Goal: Information Seeking & Learning: Learn about a topic

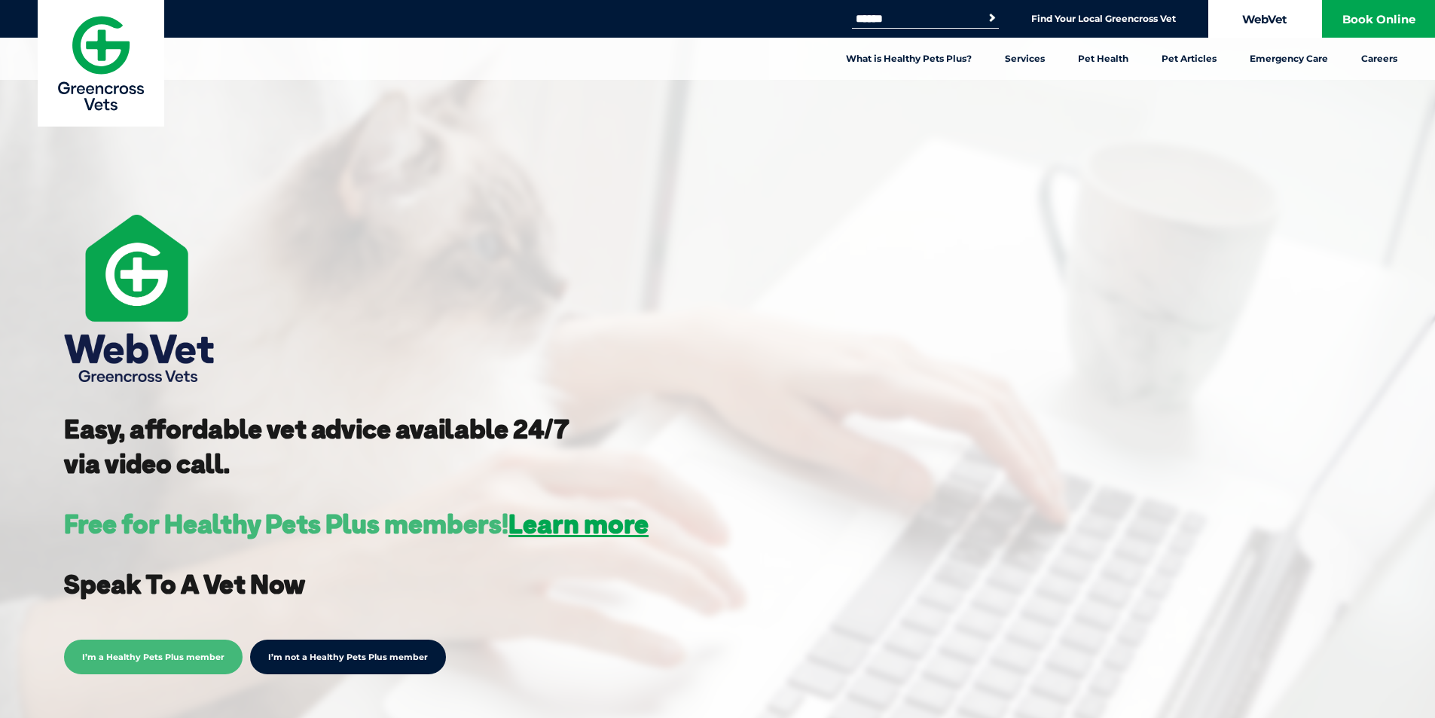
click at [1291, 18] on link "WebVet" at bounding box center [1264, 19] width 113 height 38
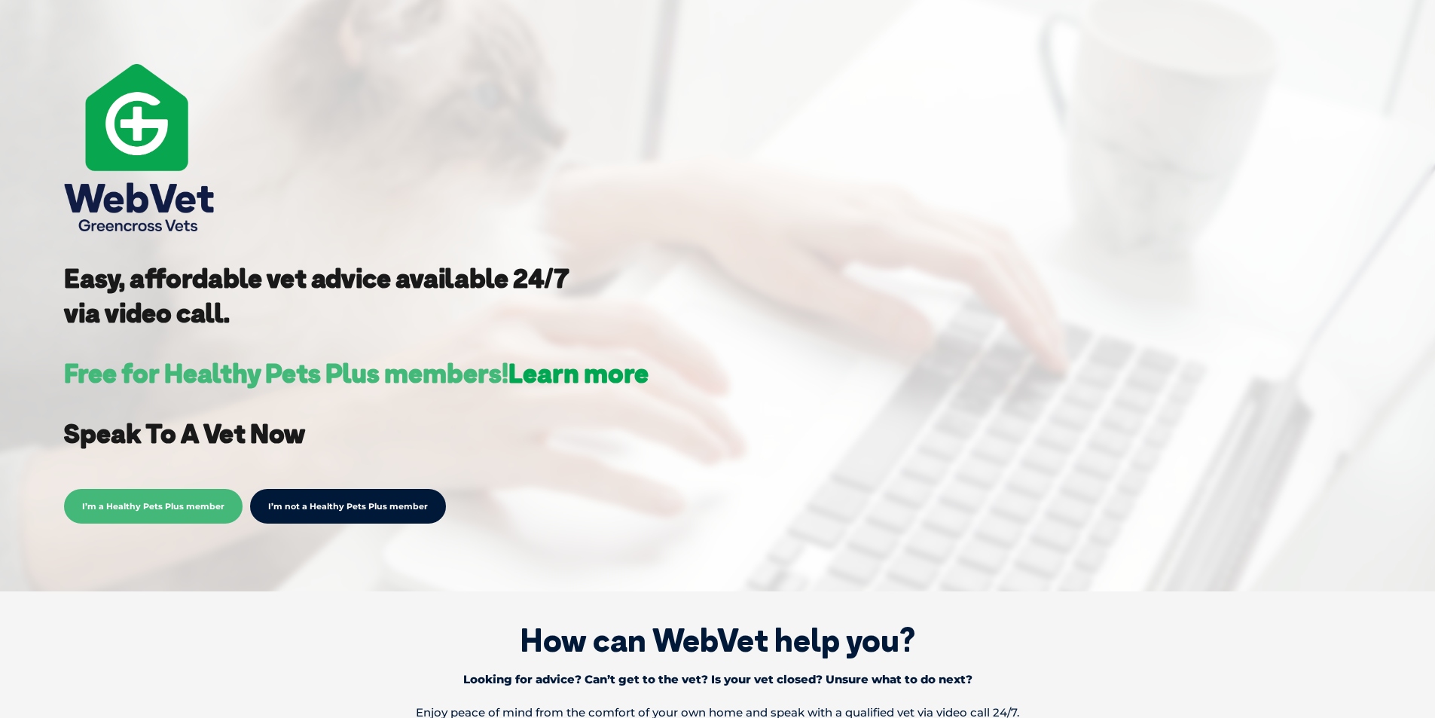
click at [555, 374] on link "Learn more" at bounding box center [578, 372] width 140 height 33
